Goal: Register for event/course

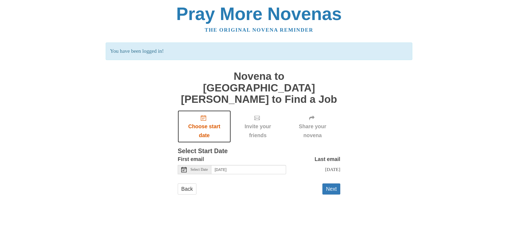
click at [202, 115] on icon "Choose start date" at bounding box center [203, 117] width 5 height 5
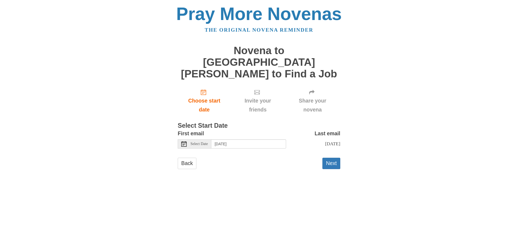
click at [182, 141] on icon at bounding box center [183, 143] width 5 height 5
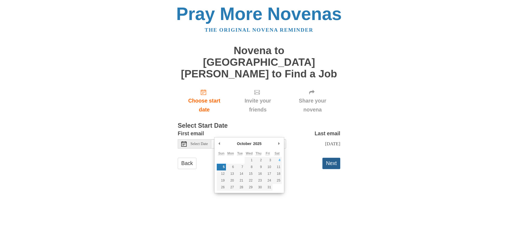
click at [331, 158] on button "Next" at bounding box center [332, 163] width 18 height 11
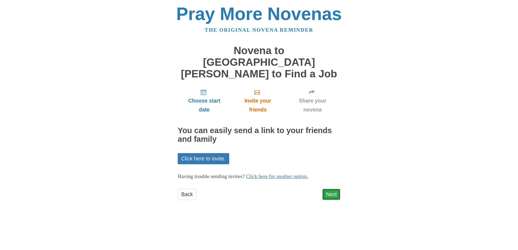
click at [334, 189] on link "Next" at bounding box center [332, 194] width 18 height 11
